Goal: Check status: Check status

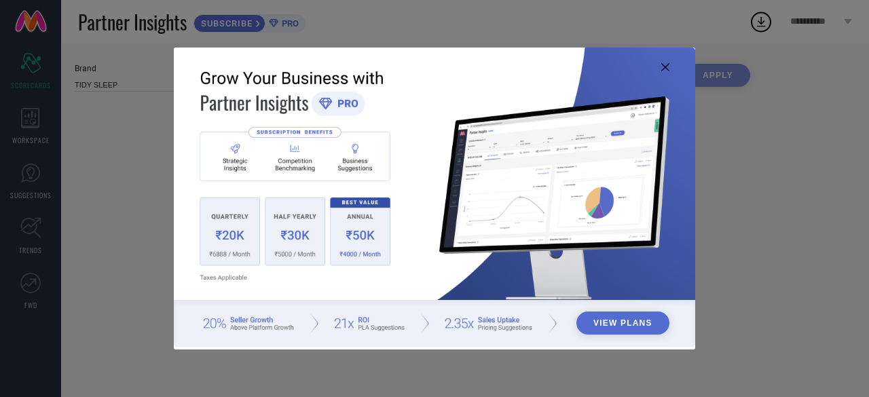
type input "All"
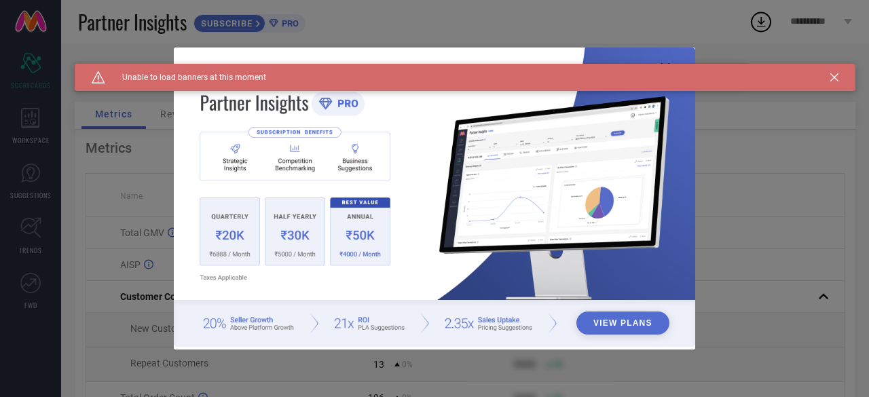
click at [836, 74] on icon at bounding box center [834, 77] width 8 height 8
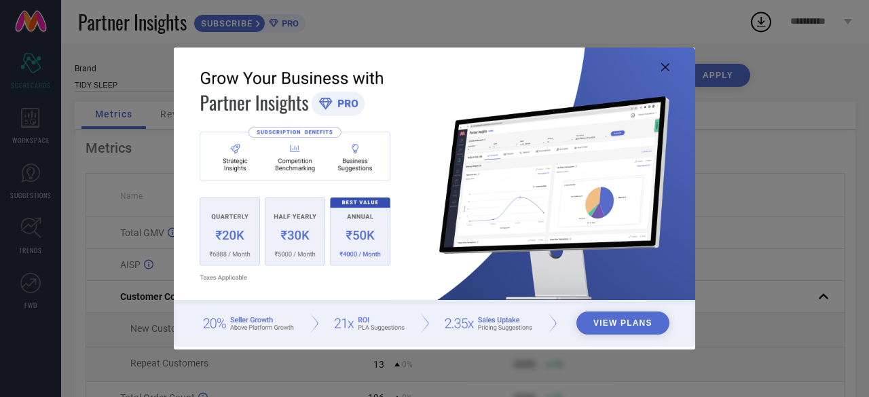
click at [664, 64] on icon at bounding box center [665, 67] width 8 height 8
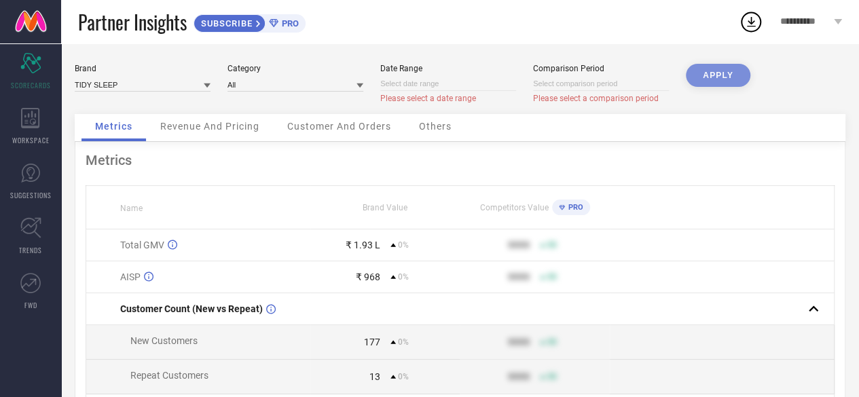
select select "9"
select select "2025"
select select "10"
select select "2025"
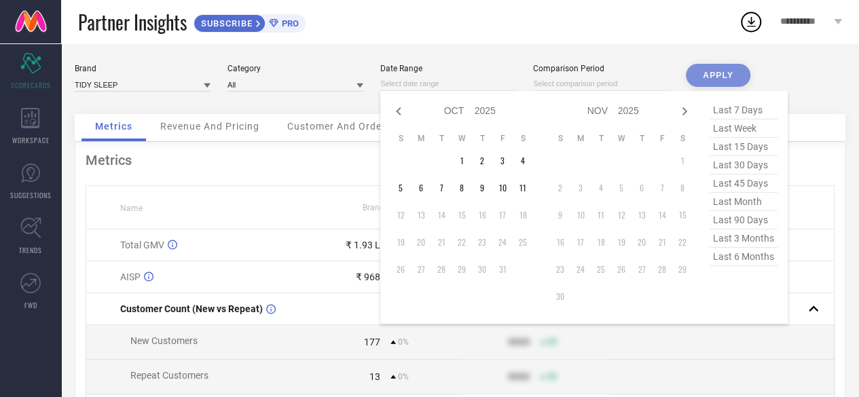
click at [450, 78] on input at bounding box center [448, 84] width 136 height 14
click at [460, 160] on td "1" at bounding box center [461, 161] width 20 height 20
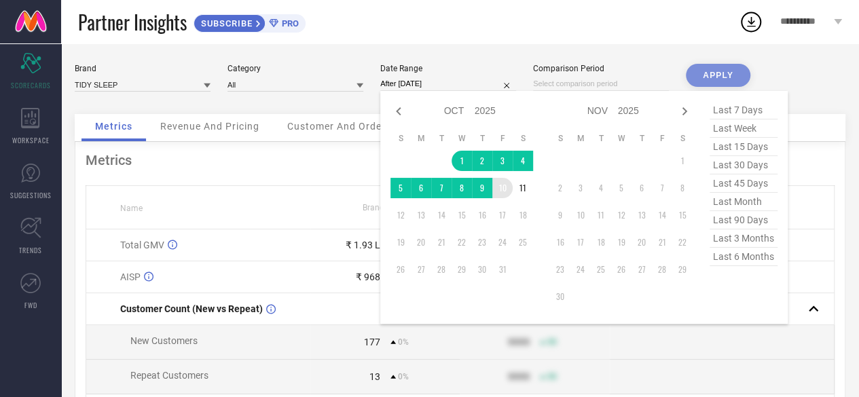
type input "[DATE] to [DATE]"
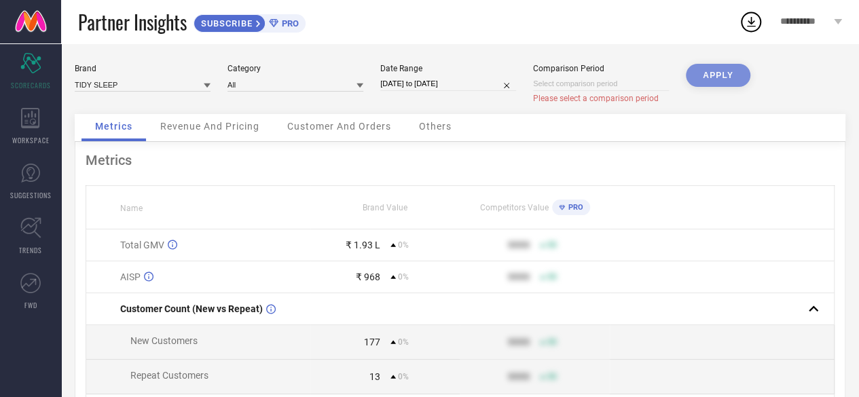
click at [563, 88] on input at bounding box center [601, 84] width 136 height 14
select select "9"
select select "2025"
select select "10"
select select "2025"
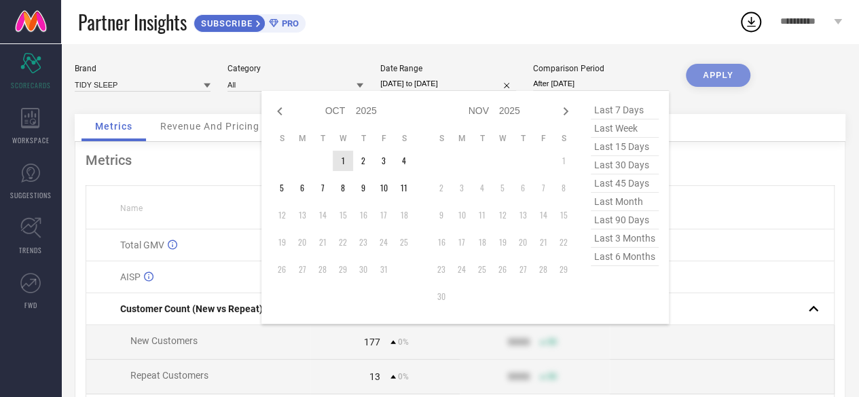
click at [348, 160] on td "1" at bounding box center [343, 161] width 20 height 20
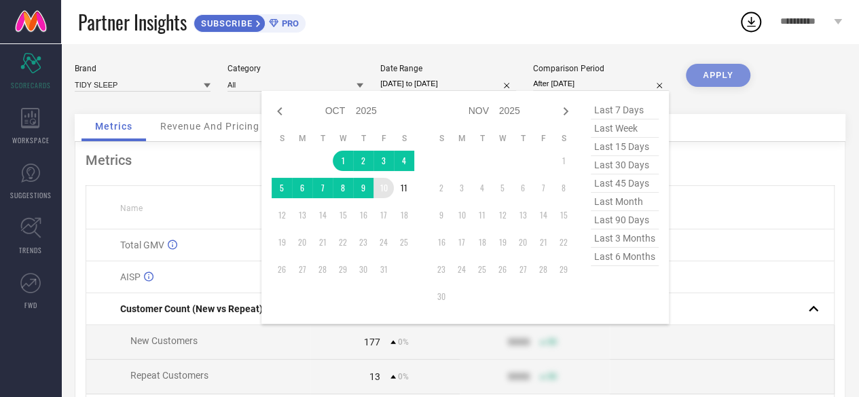
type input "[DATE] to [DATE]"
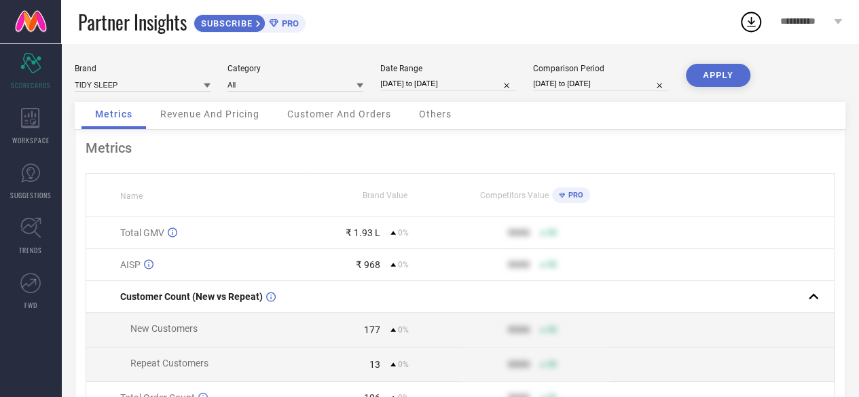
click at [730, 75] on button "APPLY" at bounding box center [718, 75] width 64 height 23
click at [225, 123] on div "Revenue And Pricing" at bounding box center [210, 115] width 126 height 27
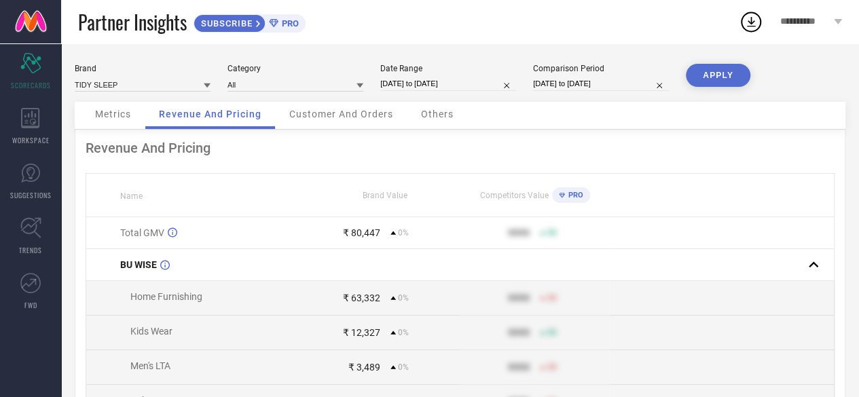
click at [348, 115] on span "Customer And Orders" at bounding box center [341, 114] width 104 height 11
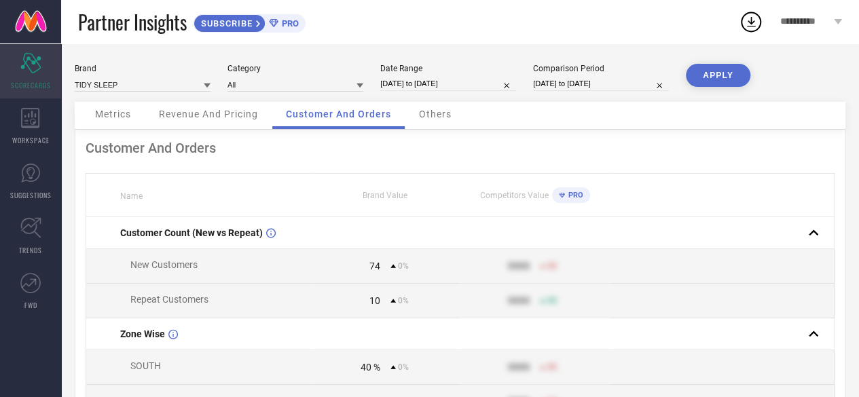
click at [37, 64] on icon "Scorecard" at bounding box center [30, 63] width 21 height 20
